Goal: Task Accomplishment & Management: Use online tool/utility

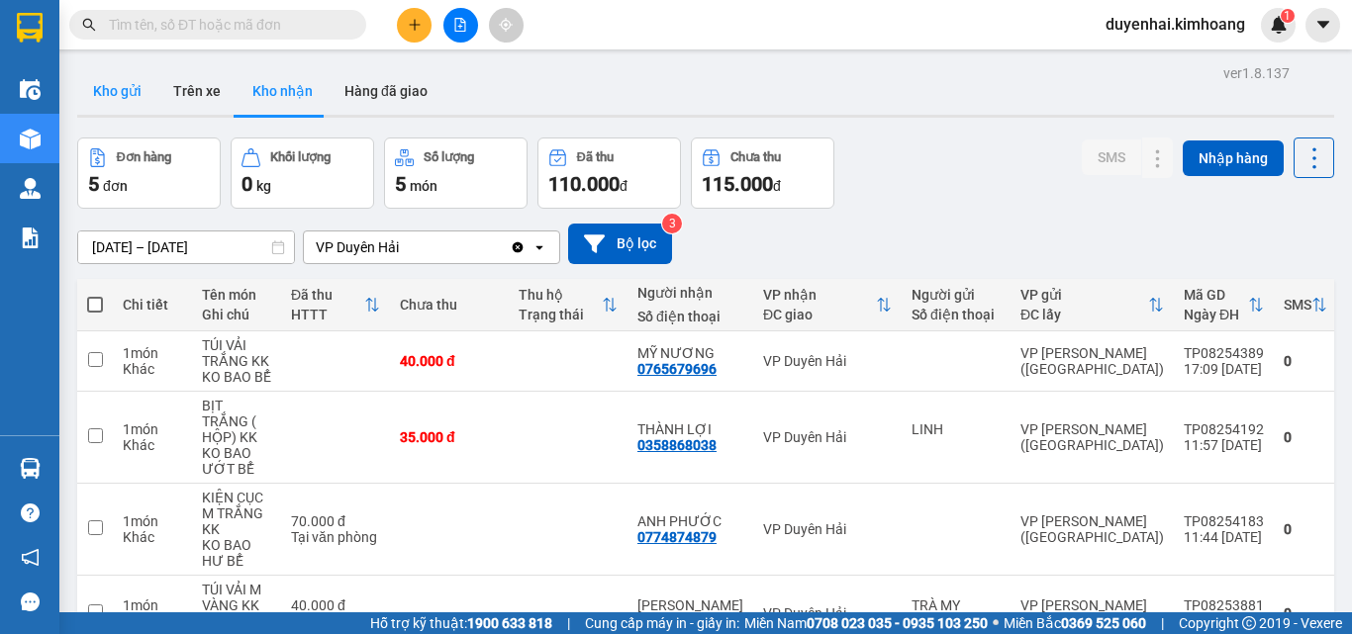
click at [112, 95] on button "Kho gửi" at bounding box center [117, 91] width 80 height 48
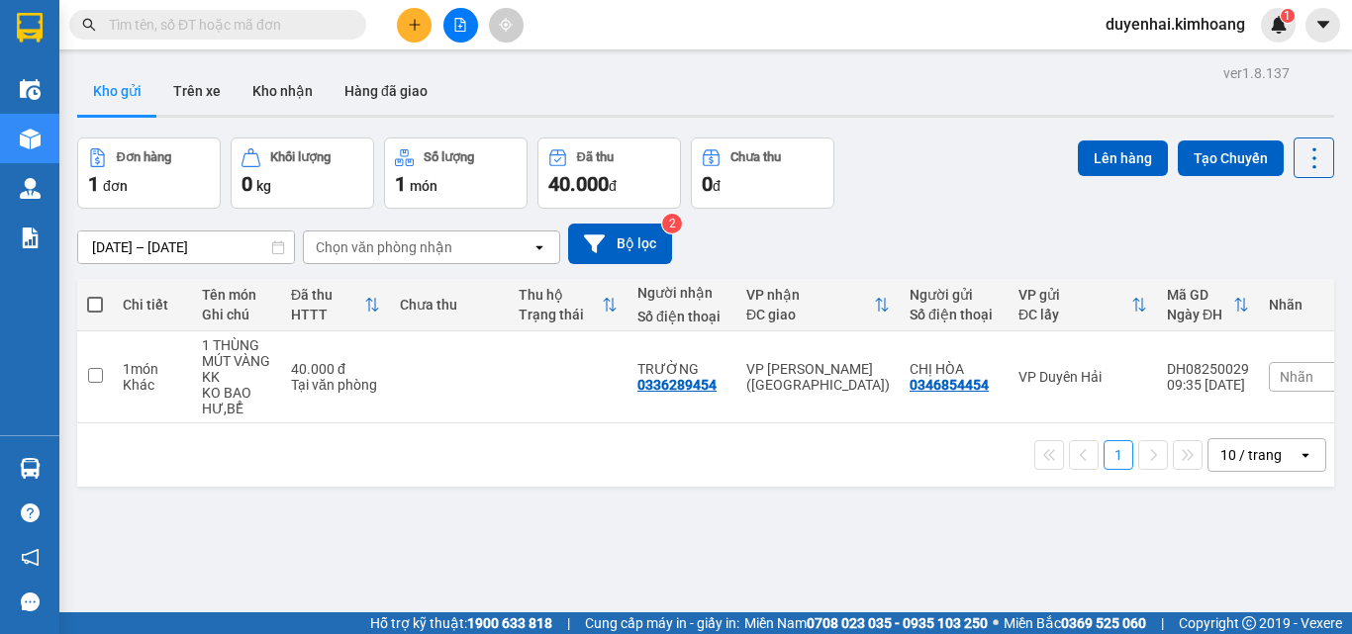
click at [99, 305] on span at bounding box center [95, 305] width 16 height 16
click at [95, 295] on input "checkbox" at bounding box center [95, 295] width 0 height 0
checkbox input "true"
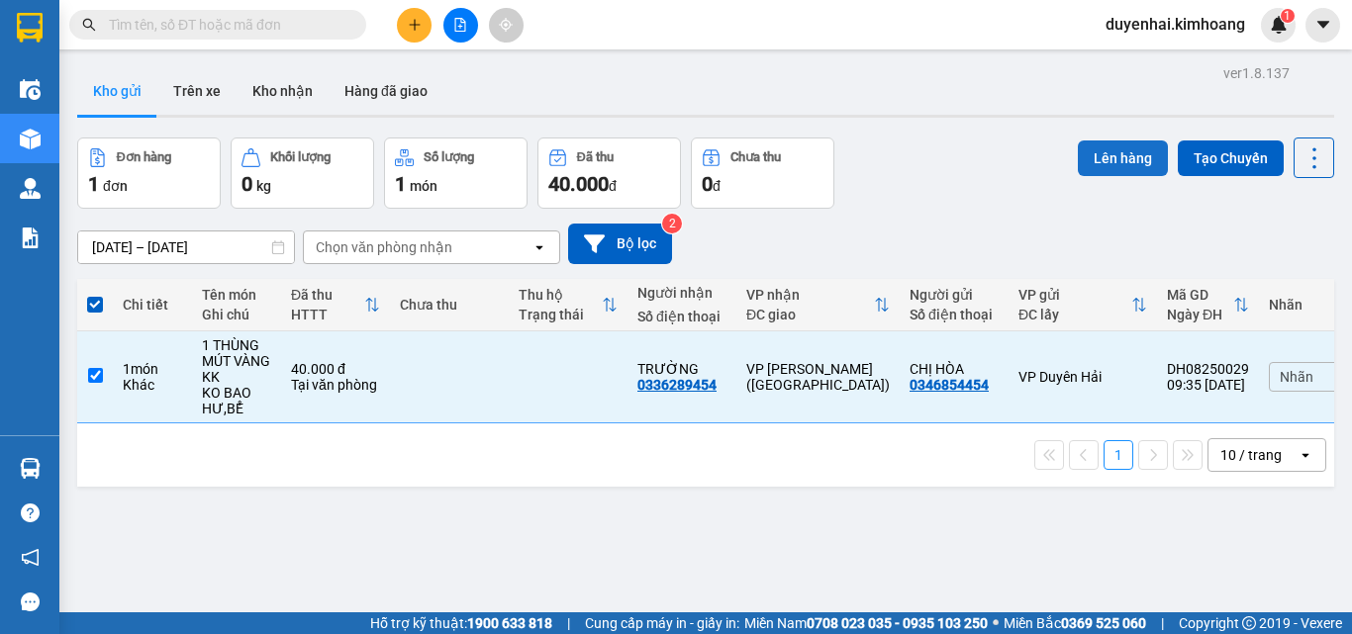
click at [1128, 154] on button "Lên hàng" at bounding box center [1123, 159] width 90 height 36
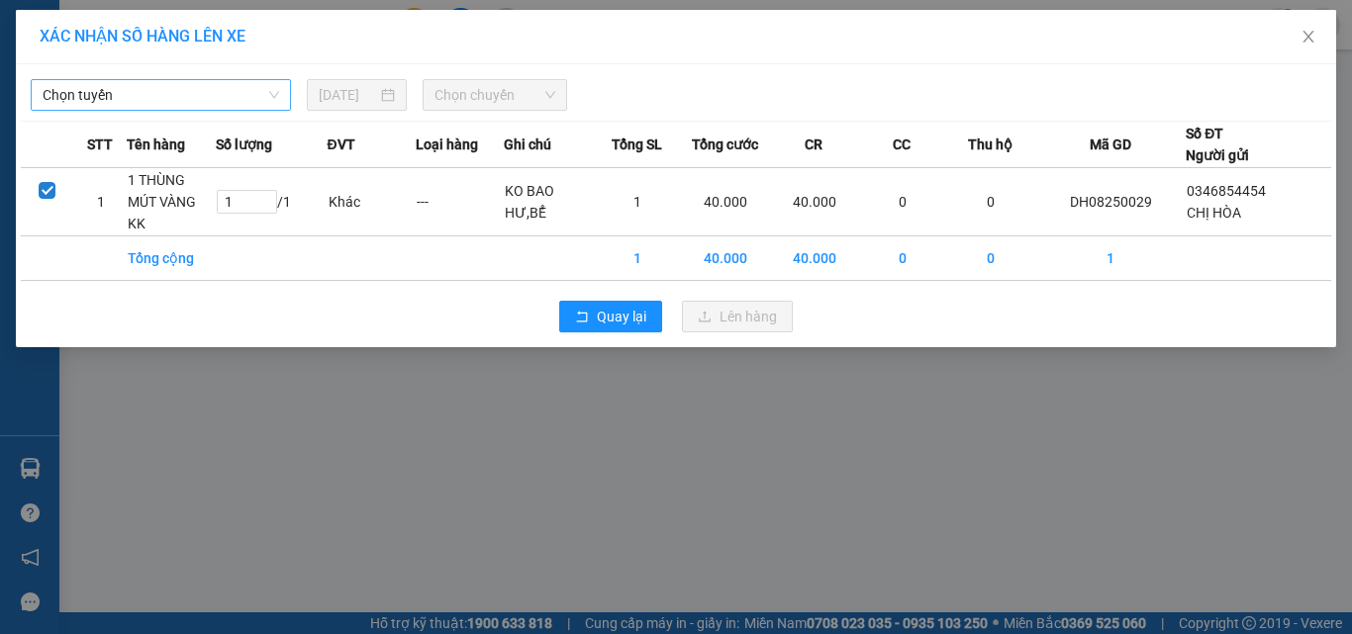
click at [215, 90] on span "Chọn tuyến" at bounding box center [161, 95] width 237 height 30
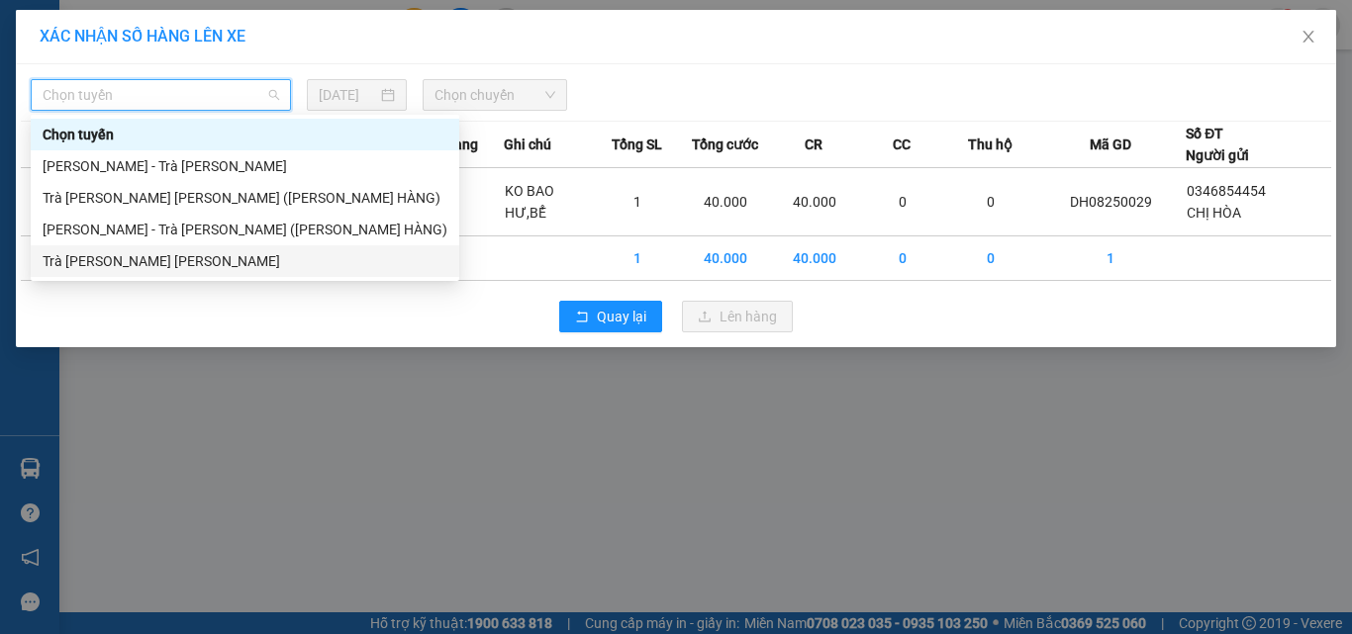
click at [204, 257] on div "Trà [PERSON_NAME] [PERSON_NAME]" at bounding box center [245, 261] width 405 height 22
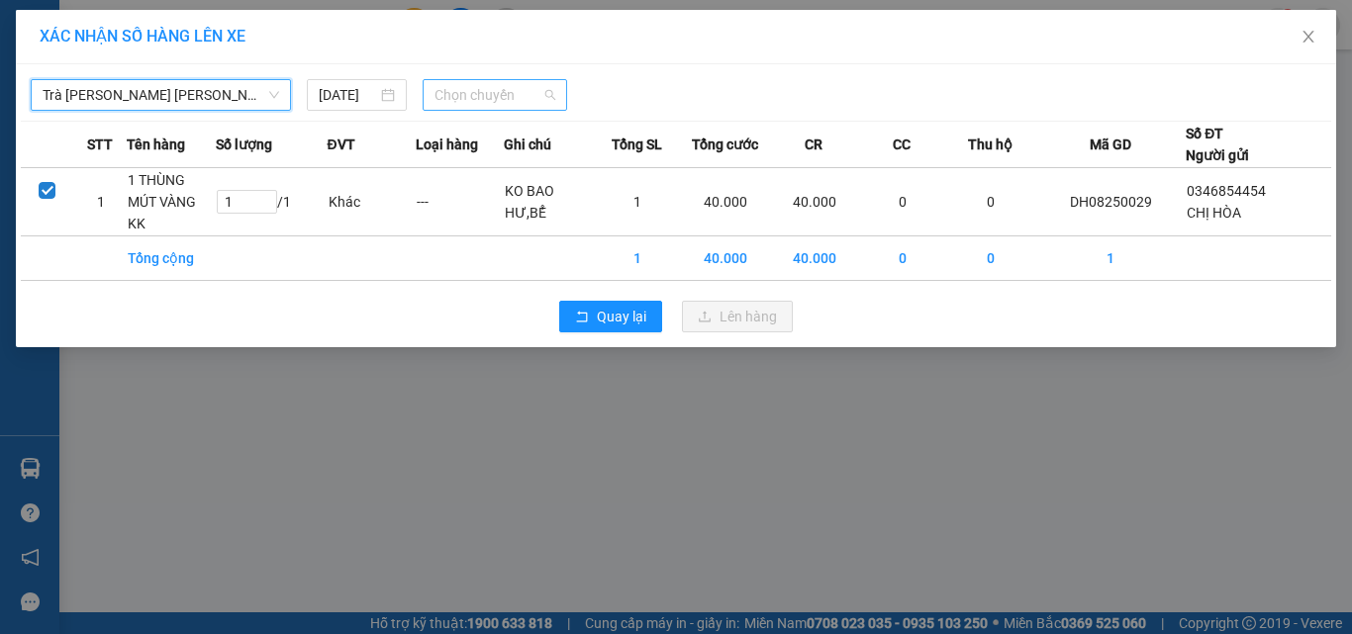
click at [506, 98] on span "Chọn chuyến" at bounding box center [495, 95] width 122 height 30
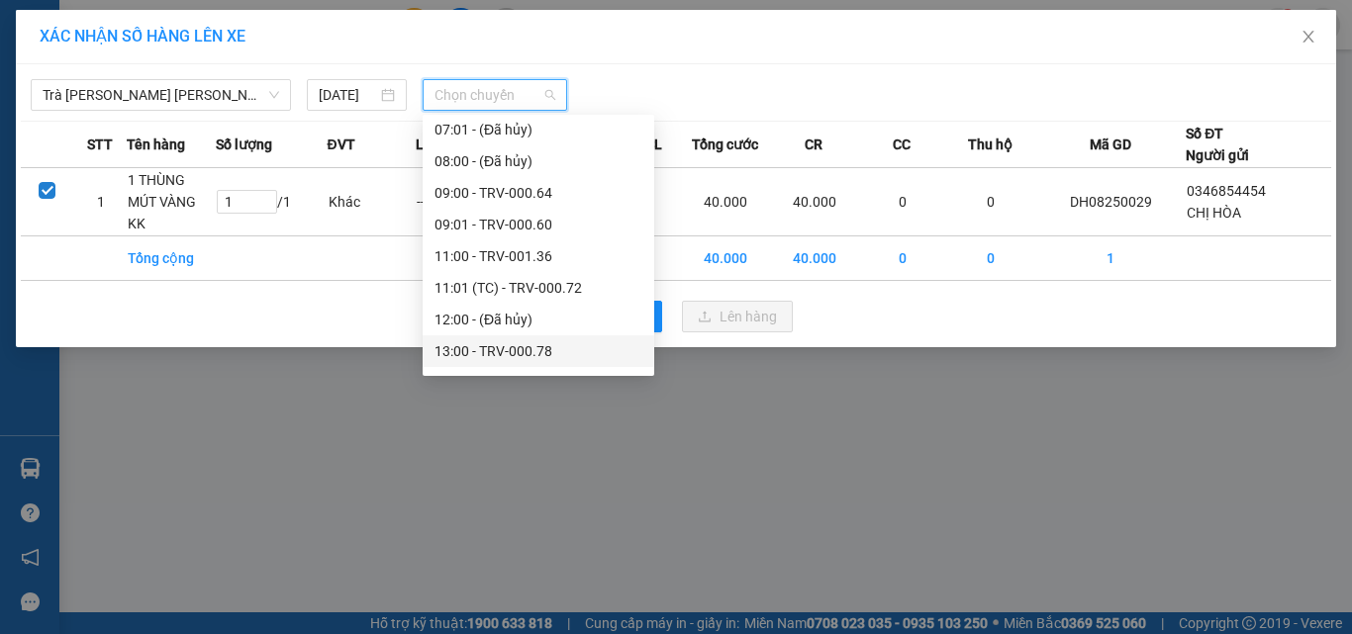
scroll to position [602, 0]
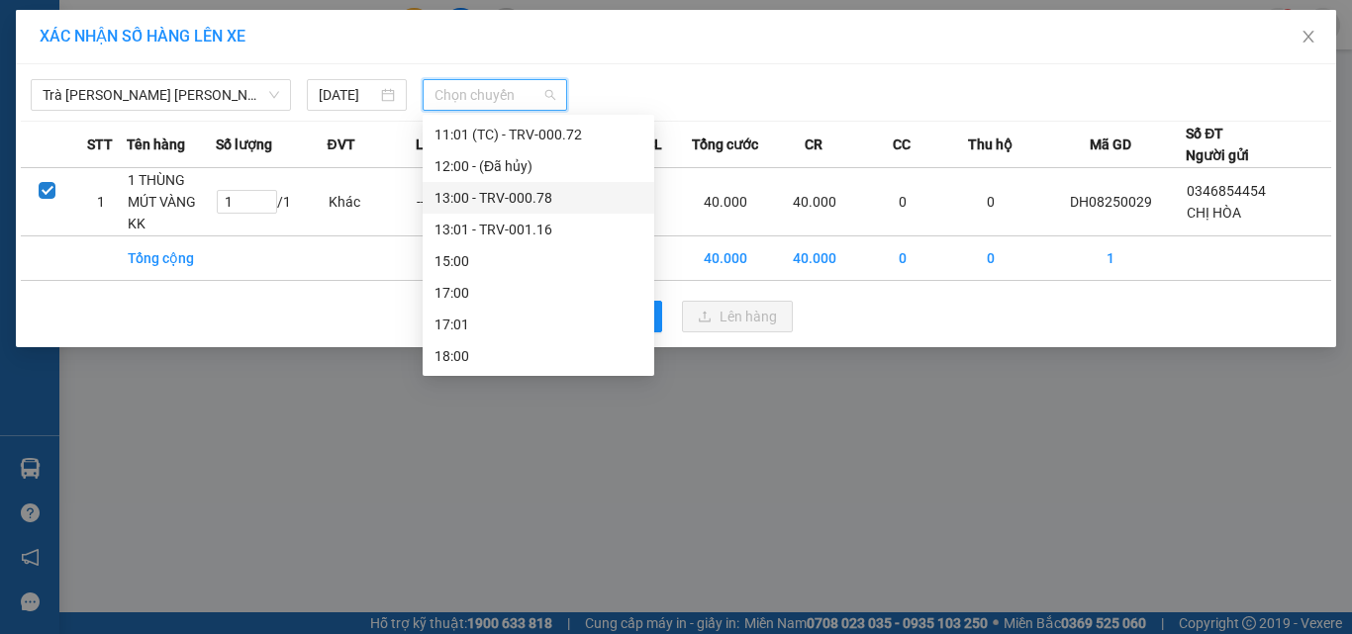
click at [495, 200] on div "13:00 - TRV-000.78" at bounding box center [538, 198] width 208 height 22
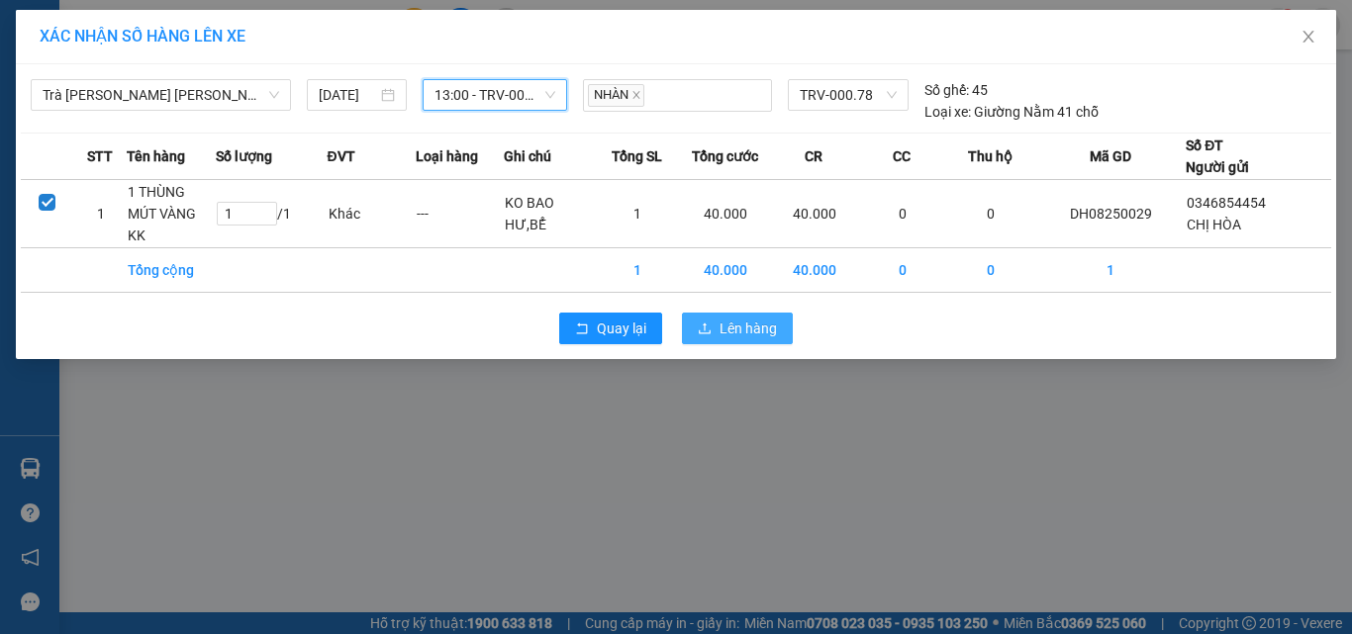
click at [709, 328] on icon "upload" at bounding box center [705, 329] width 14 height 14
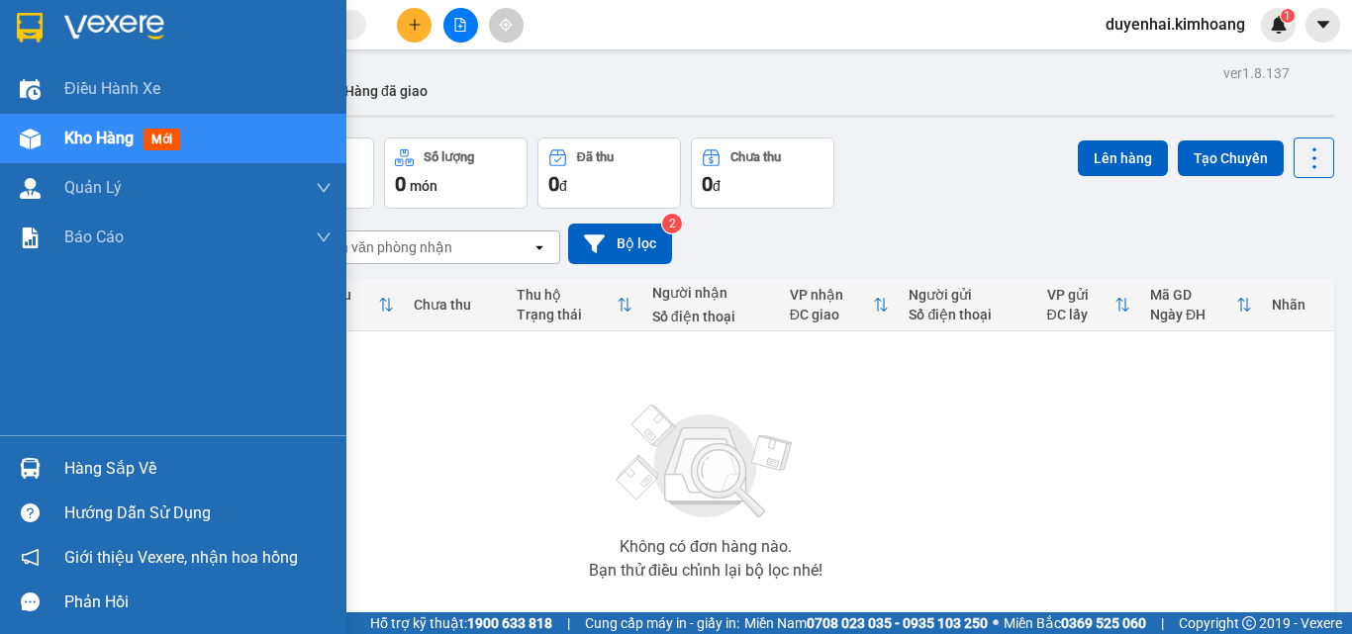
click at [55, 468] on div "Hàng sắp về" at bounding box center [173, 468] width 346 height 45
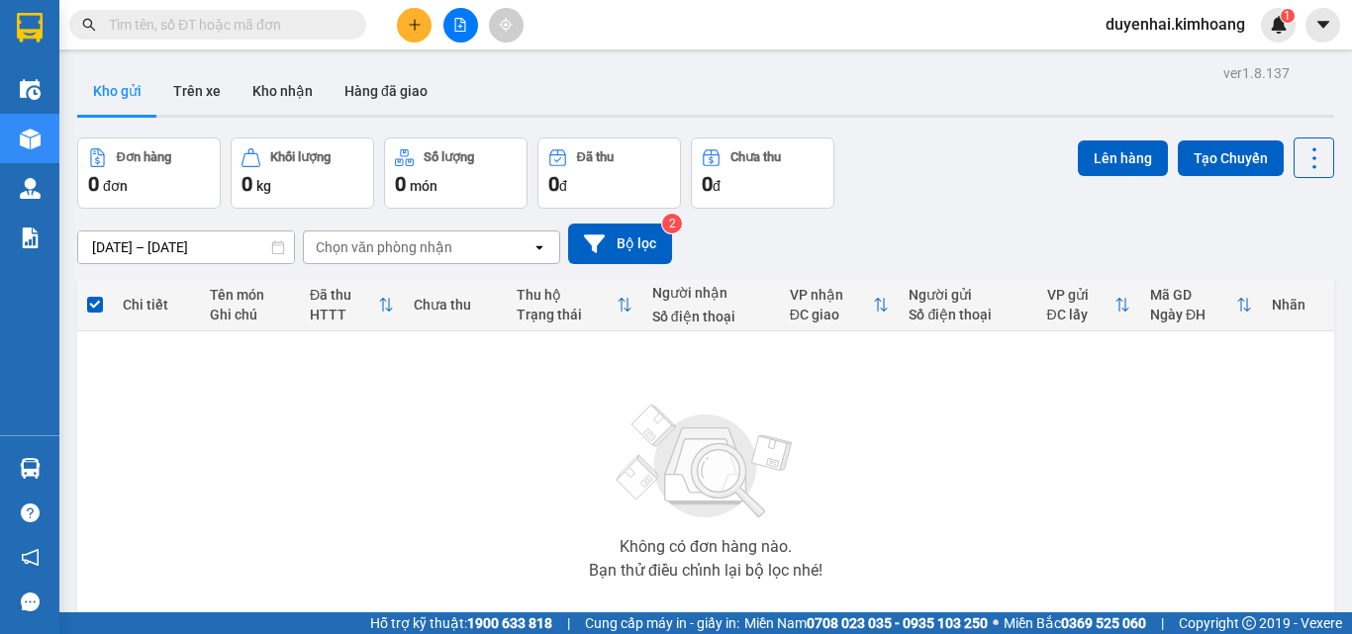
click at [1067, 511] on section "Kết quả [PERSON_NAME] ( 67 ) Bộ lọc Mã ĐH Trạng thái Món hàng Thu hộ Tổng [PERS…" at bounding box center [676, 317] width 1352 height 634
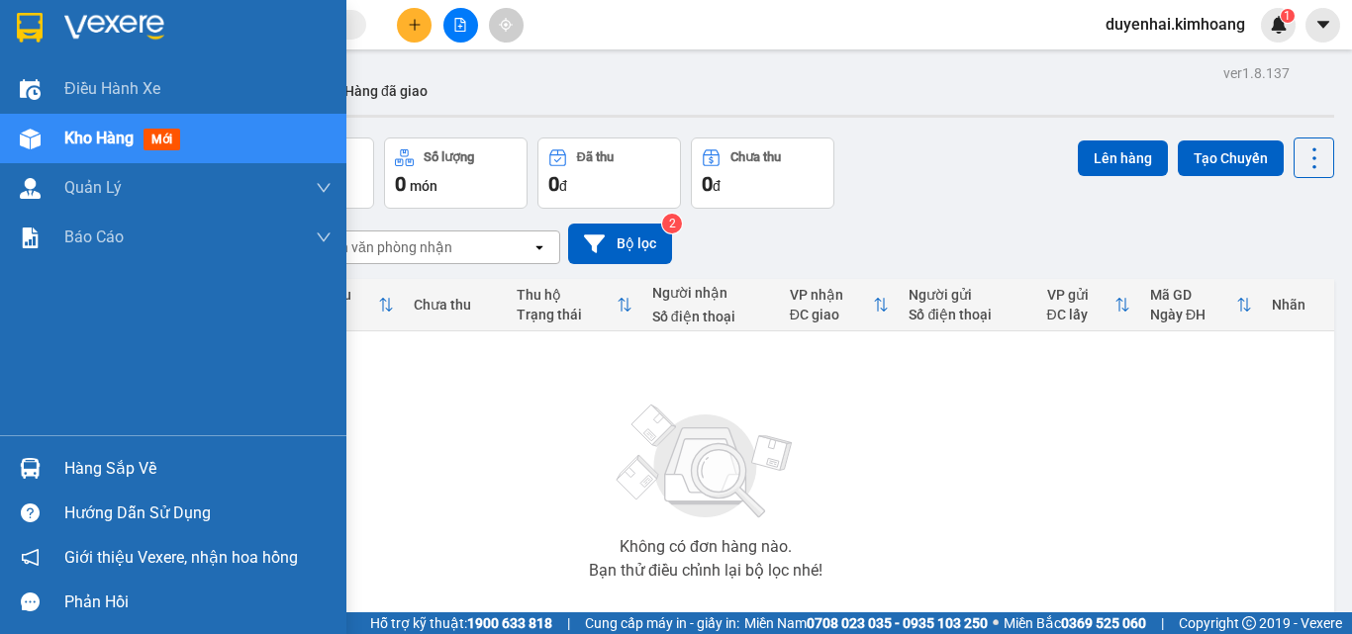
click at [156, 479] on div "Hàng sắp về" at bounding box center [197, 469] width 267 height 30
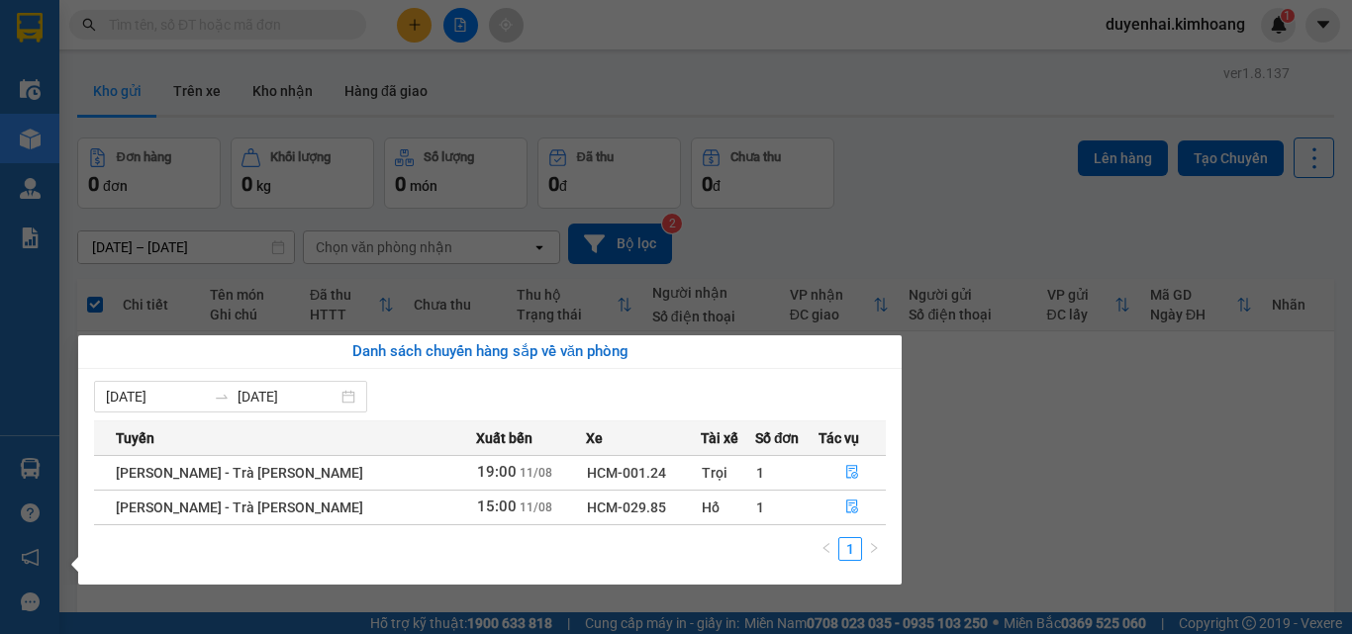
click at [1103, 428] on section "Kết quả [PERSON_NAME] ( 67 ) Bộ lọc Mã ĐH Trạng thái Món hàng Thu hộ Tổng [PERS…" at bounding box center [676, 317] width 1352 height 634
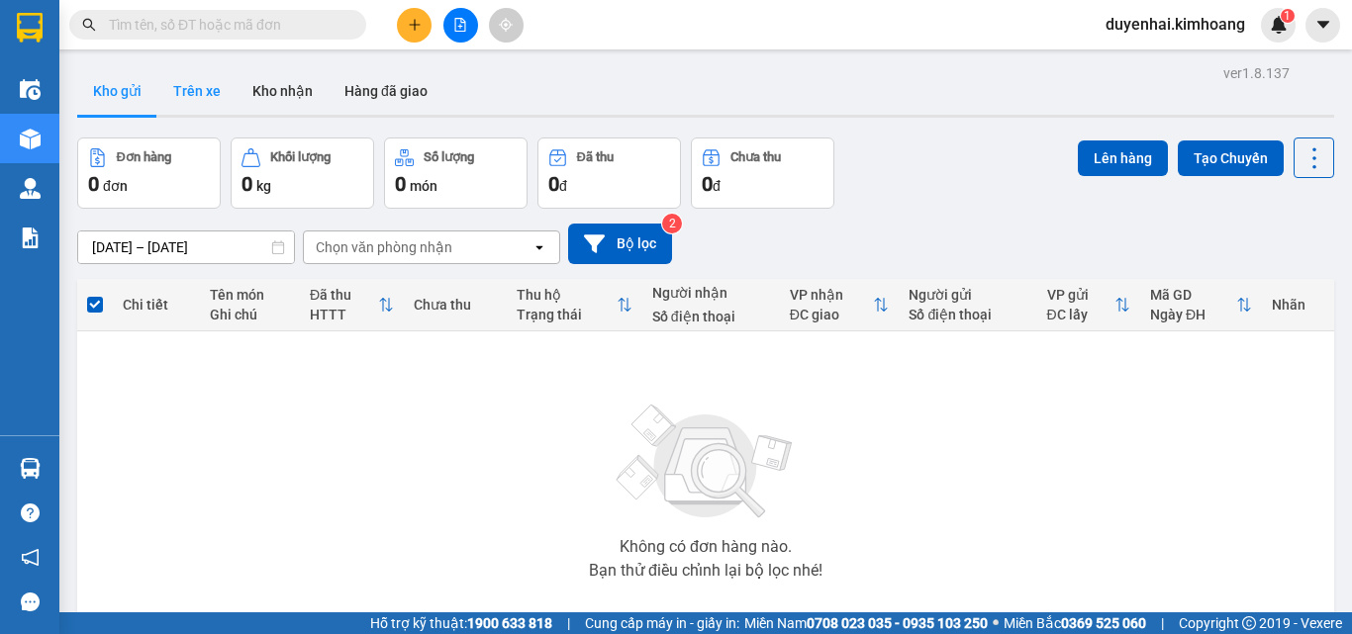
click at [190, 99] on button "Trên xe" at bounding box center [196, 91] width 79 height 48
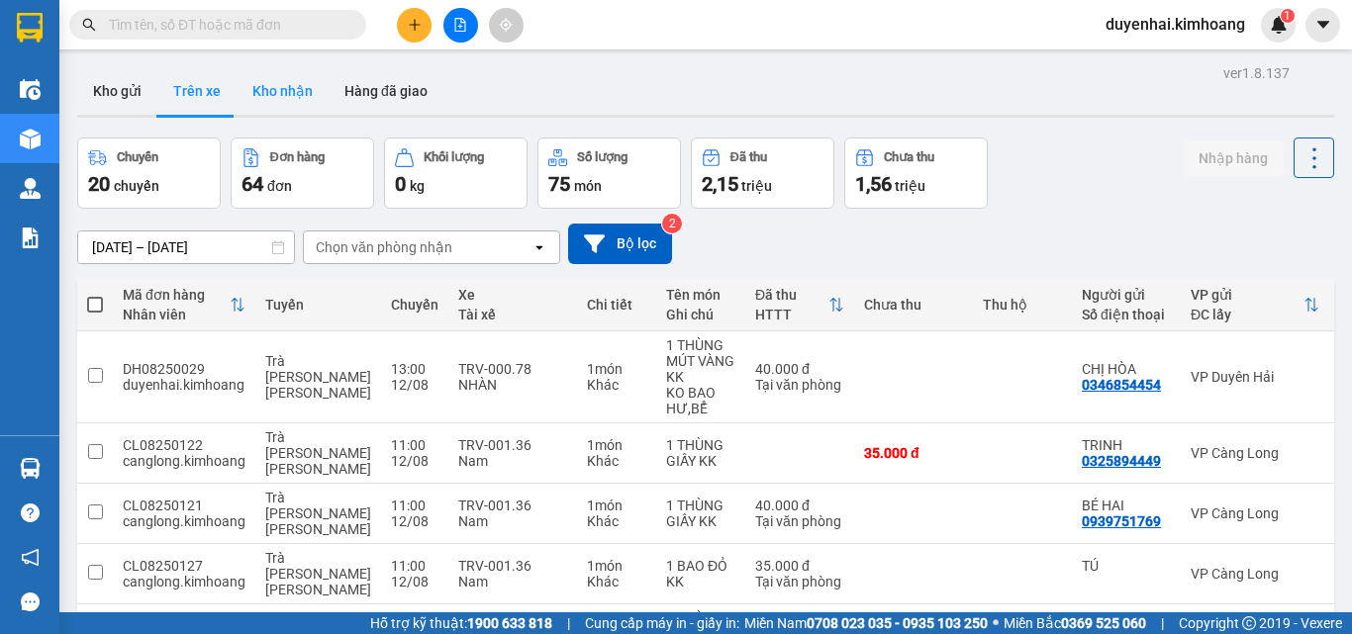
click at [262, 93] on button "Kho nhận" at bounding box center [283, 91] width 92 height 48
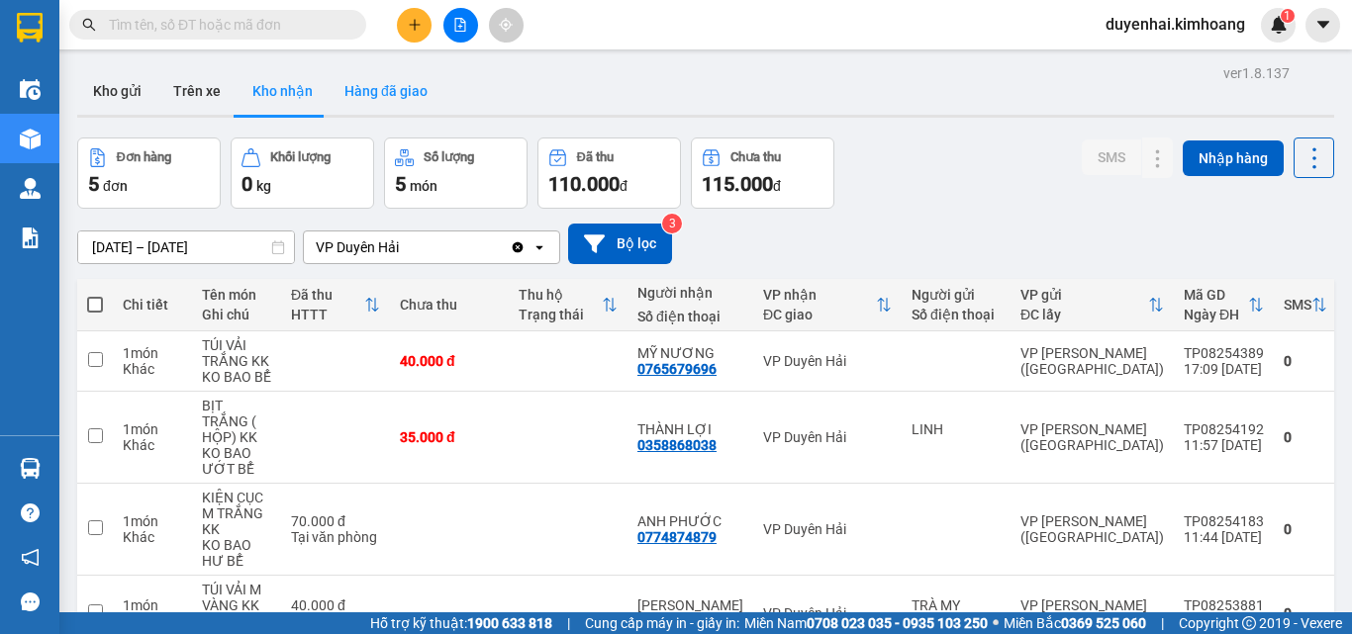
click at [391, 96] on button "Hàng đã giao" at bounding box center [386, 91] width 115 height 48
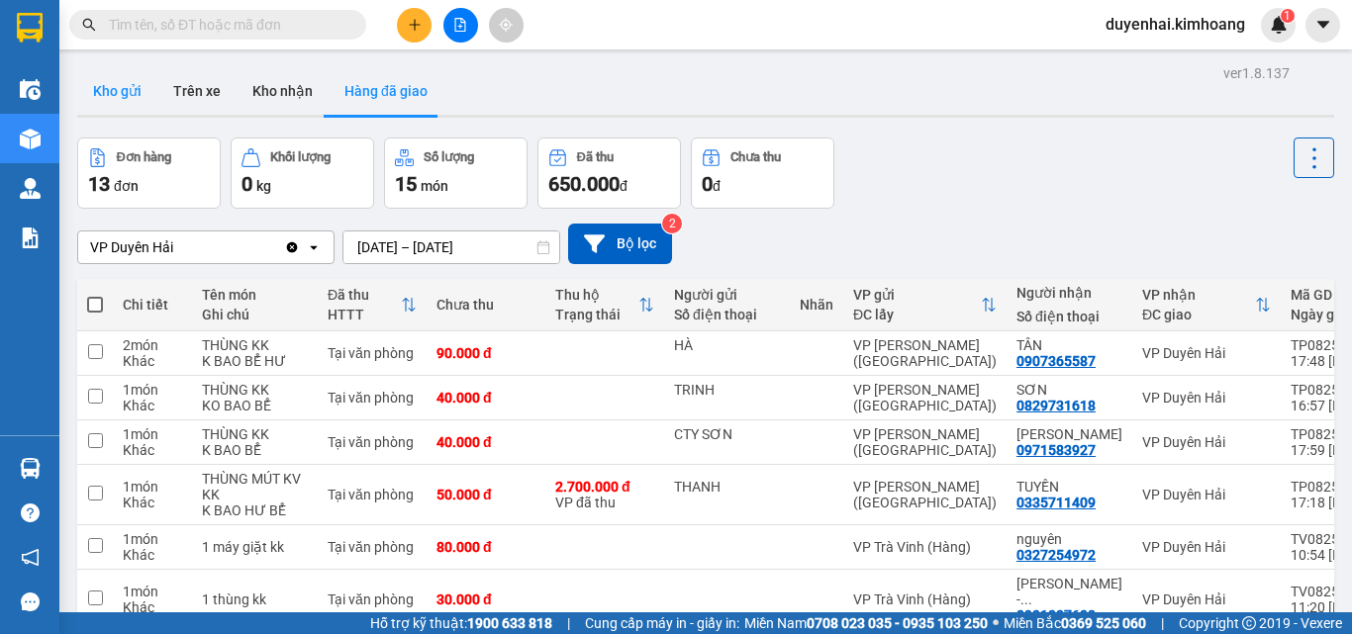
click at [98, 95] on button "Kho gửi" at bounding box center [117, 91] width 80 height 48
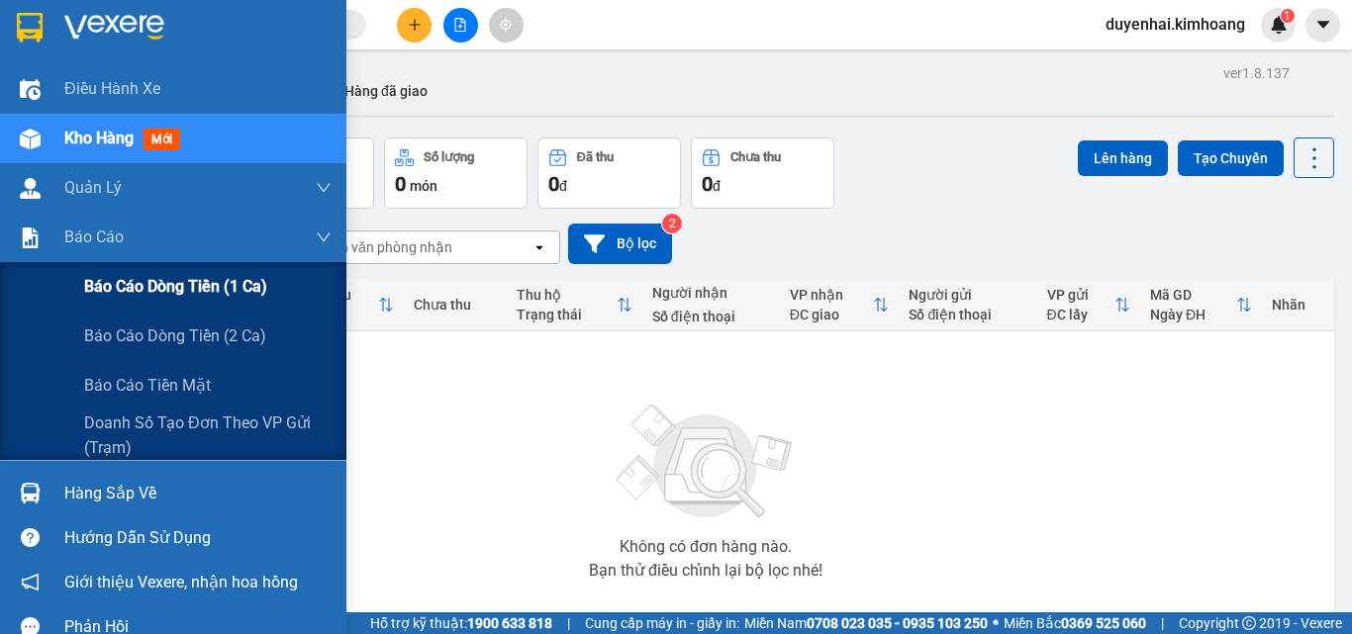
click at [125, 287] on span "Báo cáo dòng tiền (1 ca)" at bounding box center [175, 286] width 183 height 25
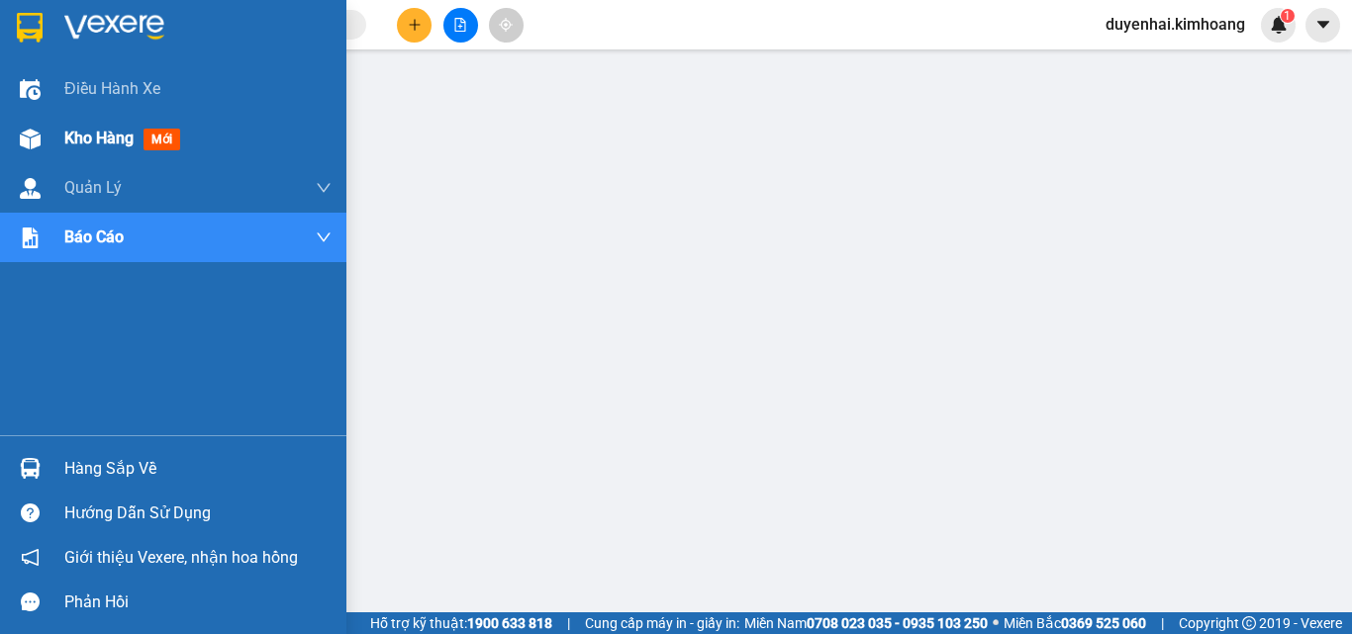
click at [97, 133] on span "Kho hàng" at bounding box center [98, 138] width 69 height 19
